Goal: Task Accomplishment & Management: Use online tool/utility

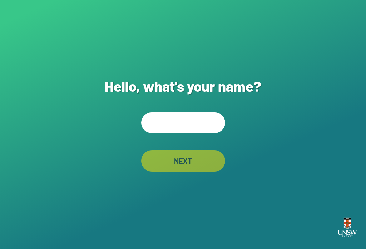
click at [182, 126] on input "text" at bounding box center [183, 123] width 84 height 21
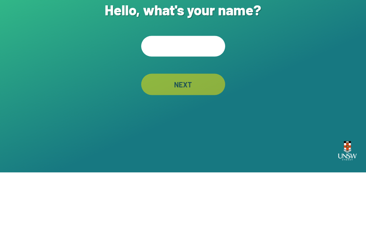
type input "*"
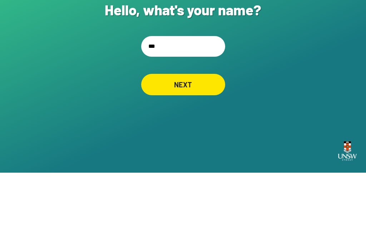
type input "***"
click at [203, 150] on div "NEXT" at bounding box center [183, 160] width 84 height 21
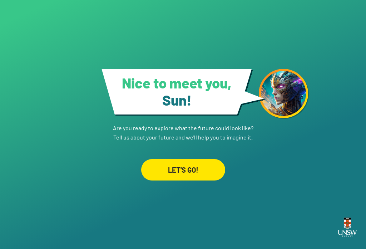
click at [186, 159] on div "LET'S GO!" at bounding box center [183, 169] width 84 height 21
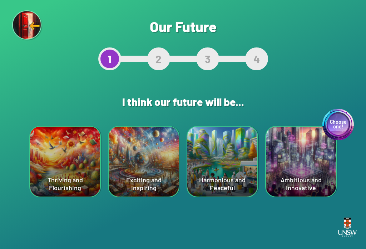
click at [134, 184] on div "Exciting and Inspiring" at bounding box center [144, 162] width 70 height 70
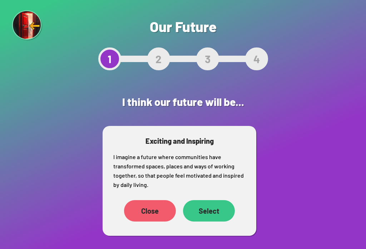
click at [217, 213] on div "Select" at bounding box center [209, 210] width 52 height 21
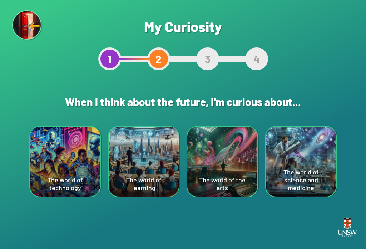
click at [229, 170] on div "The world of the arts" at bounding box center [222, 162] width 70 height 70
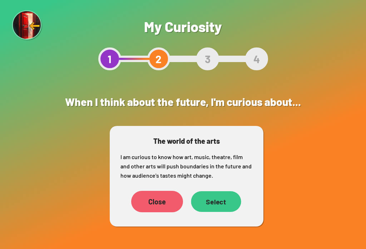
click at [228, 203] on div "Select" at bounding box center [216, 202] width 50 height 21
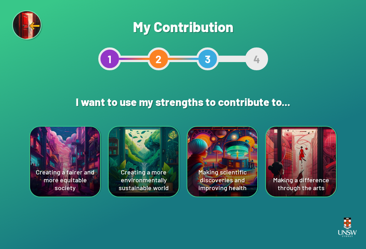
click at [228, 174] on div "Making scientific discoveries and improving health" at bounding box center [222, 162] width 70 height 70
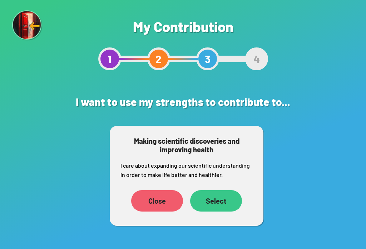
click at [222, 199] on div "Select" at bounding box center [216, 200] width 52 height 21
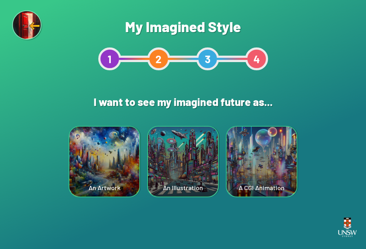
click at [280, 190] on div "A CGI Animation" at bounding box center [262, 162] width 70 height 70
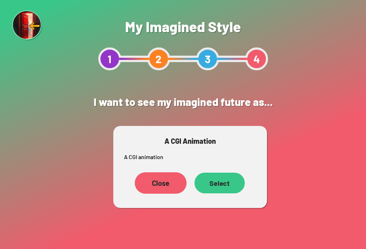
click at [214, 187] on div "Select" at bounding box center [219, 183] width 50 height 21
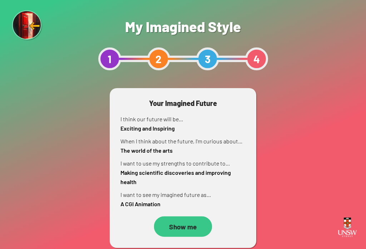
click at [174, 228] on div "Show me" at bounding box center [183, 227] width 58 height 20
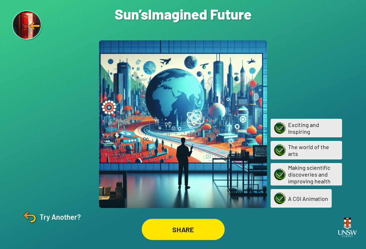
click at [172, 234] on div "SHARE" at bounding box center [183, 229] width 83 height 21
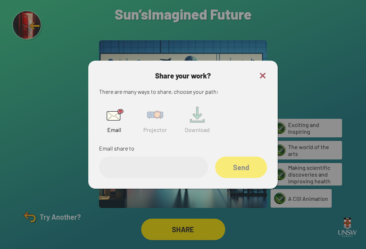
click at [161, 119] on img at bounding box center [155, 115] width 23 height 23
click at [127, 172] on input "text" at bounding box center [153, 167] width 109 height 21
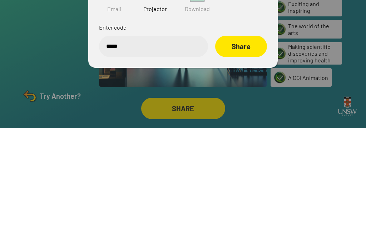
type input "******"
click at [251, 157] on div "Share" at bounding box center [241, 167] width 52 height 21
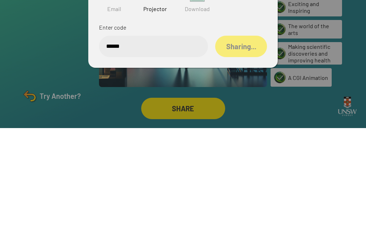
scroll to position [11, 0]
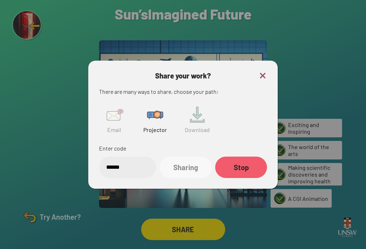
click at [266, 71] on img at bounding box center [262, 75] width 9 height 9
